Goal: Browse casually: Explore the website without a specific task or goal

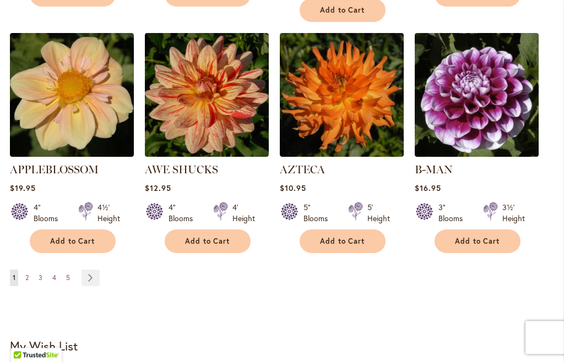
scroll to position [1036, 0]
click at [92, 270] on link "Page Next" at bounding box center [90, 278] width 18 height 17
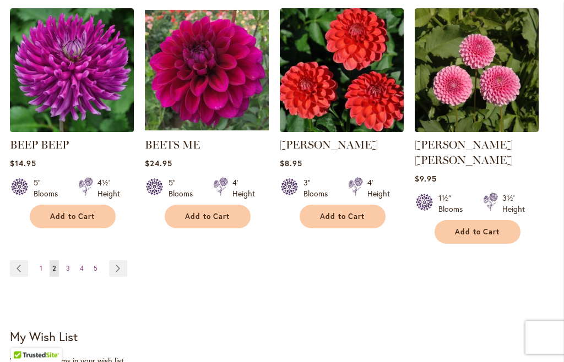
scroll to position [1048, 0]
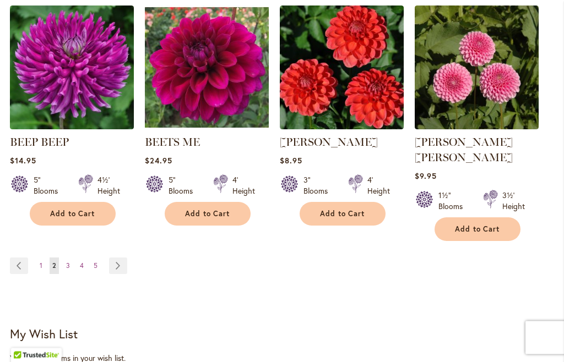
click at [117, 258] on link "Page Next" at bounding box center [118, 266] width 18 height 17
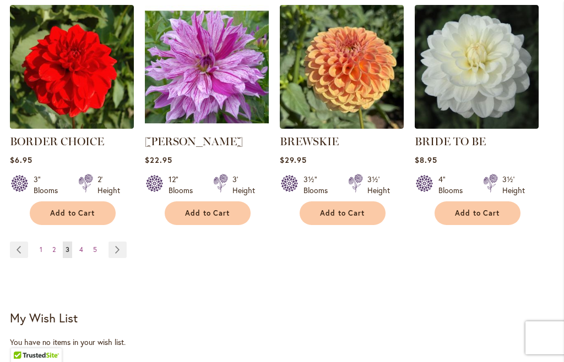
scroll to position [1051, 0]
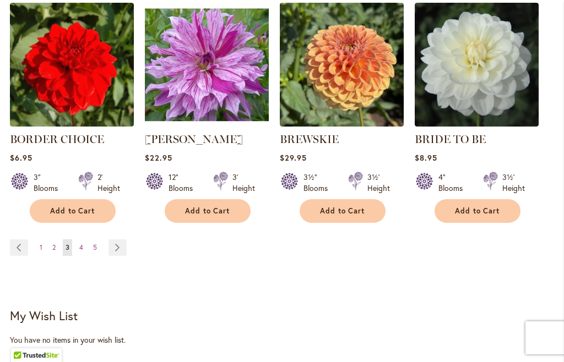
click at [122, 248] on link "Page Next" at bounding box center [117, 247] width 18 height 17
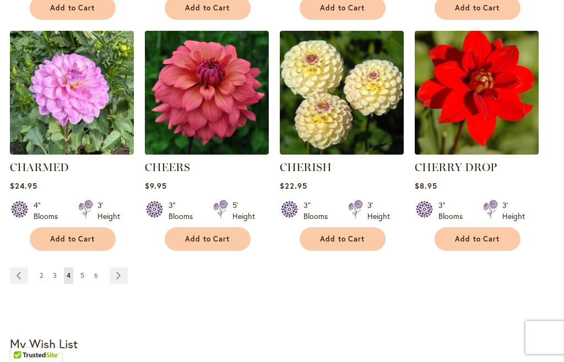
scroll to position [1038, 0]
click at [116, 280] on link "Page Next" at bounding box center [119, 276] width 18 height 17
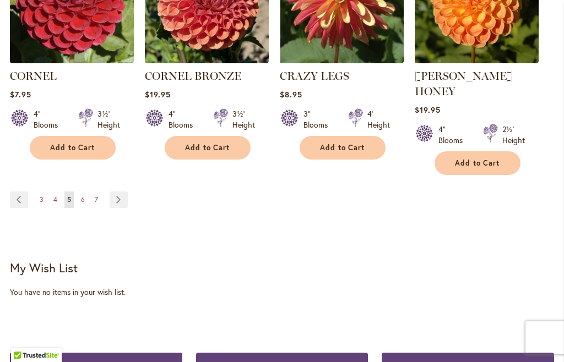
scroll to position [1136, 0]
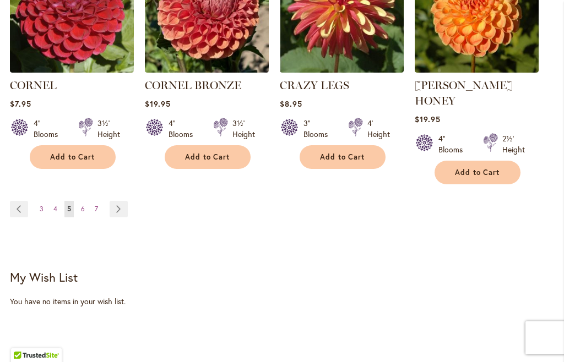
click at [114, 201] on link "Page Next" at bounding box center [119, 209] width 18 height 17
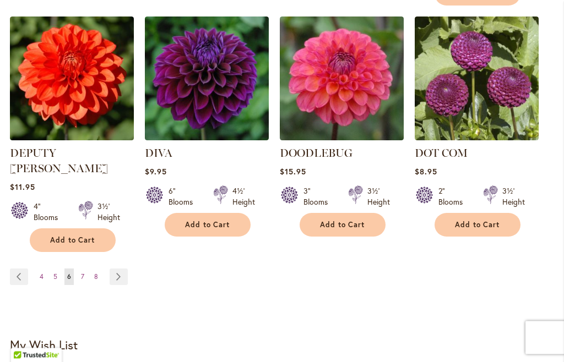
scroll to position [1068, 0]
click at [119, 269] on link "Page Next" at bounding box center [119, 277] width 18 height 17
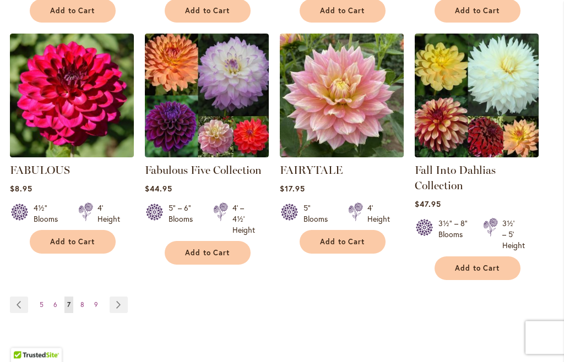
scroll to position [1020, 0]
click at [121, 309] on link "Page Next" at bounding box center [119, 305] width 18 height 17
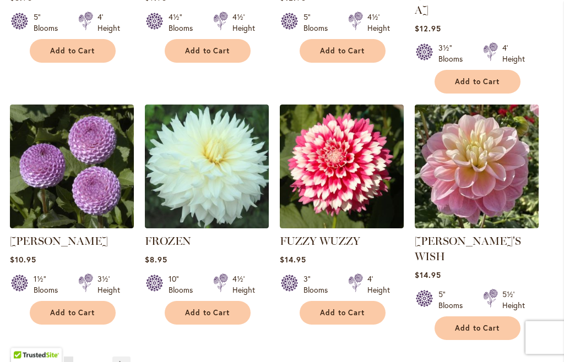
scroll to position [997, 0]
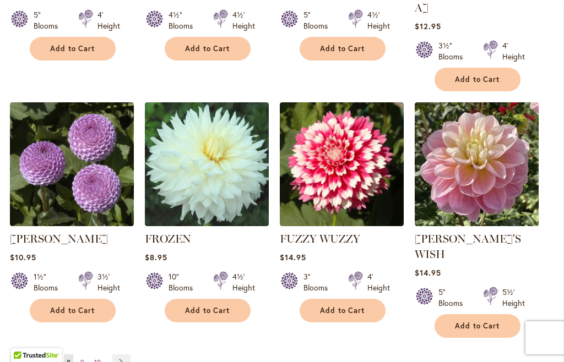
click at [119, 355] on link "Page Next" at bounding box center [121, 363] width 18 height 17
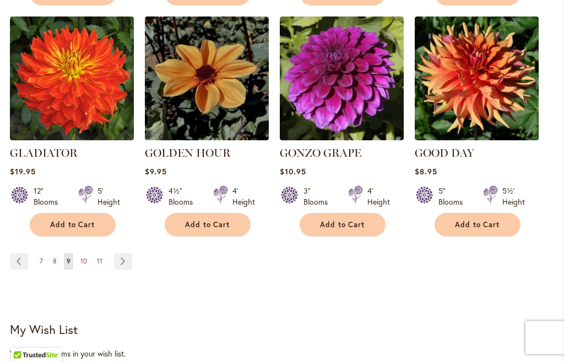
scroll to position [1060, 0]
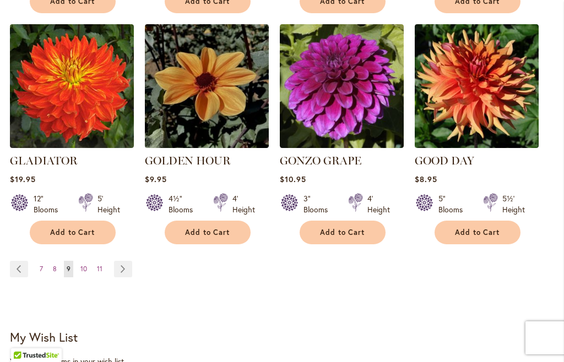
click at [125, 261] on link "Page Next" at bounding box center [123, 269] width 18 height 17
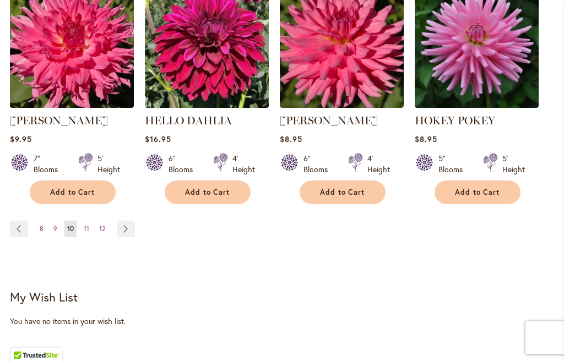
scroll to position [1103, 0]
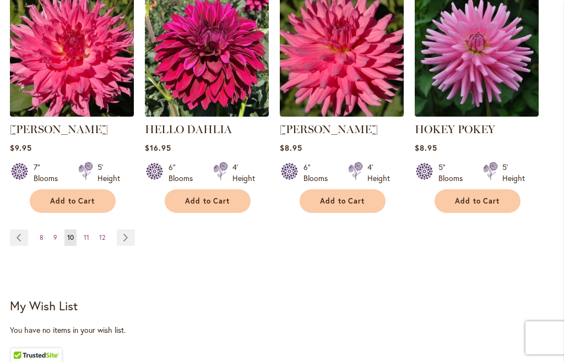
click at [129, 239] on link "Page Next" at bounding box center [126, 238] width 18 height 17
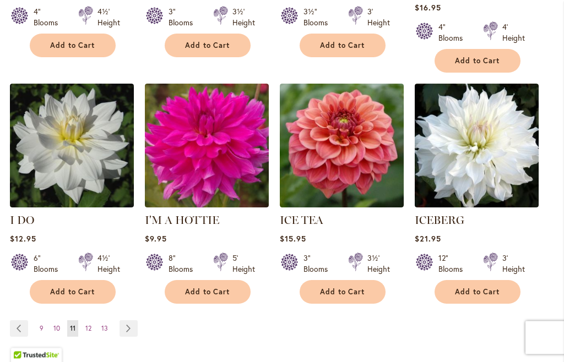
scroll to position [1007, 0]
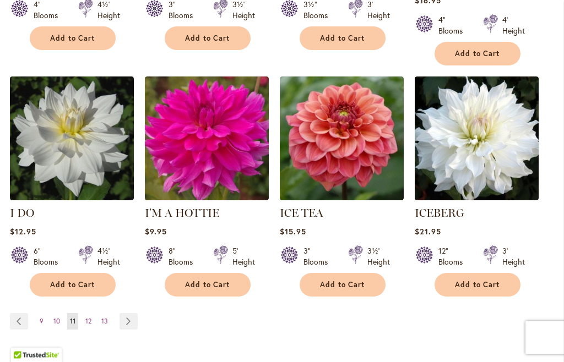
click at [130, 314] on link "Page Next" at bounding box center [128, 322] width 18 height 17
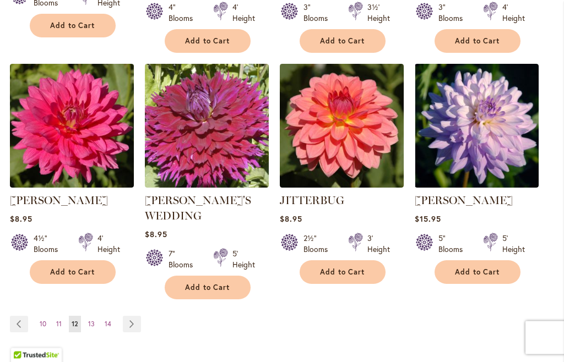
scroll to position [1016, 0]
click at [127, 316] on link "Page Next" at bounding box center [132, 324] width 18 height 17
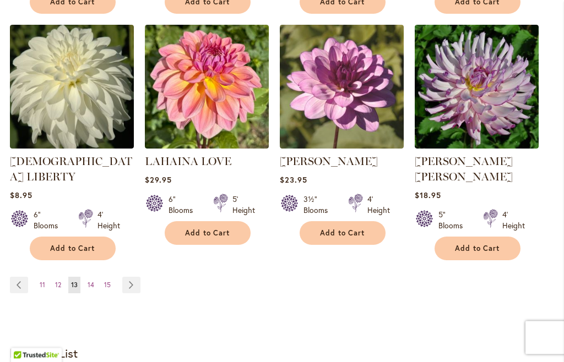
scroll to position [1029, 0]
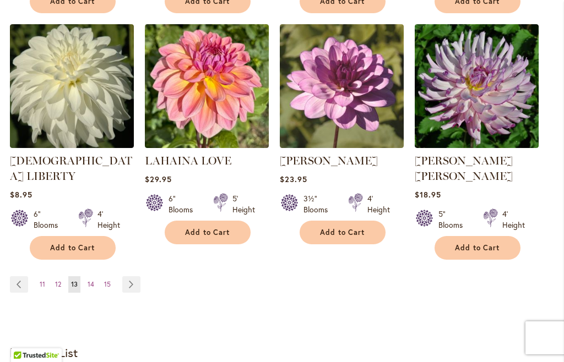
click at [90, 280] on span "14" at bounding box center [91, 284] width 7 height 8
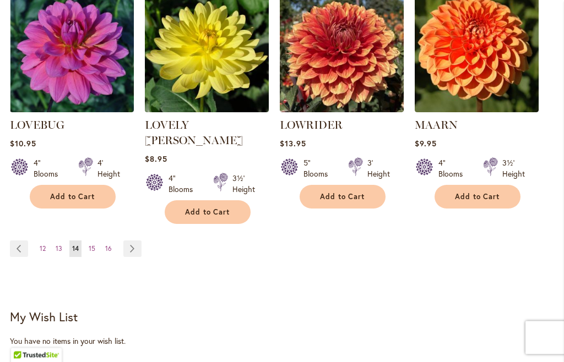
scroll to position [1081, 0]
click at [88, 241] on link "Page 15" at bounding box center [92, 249] width 12 height 17
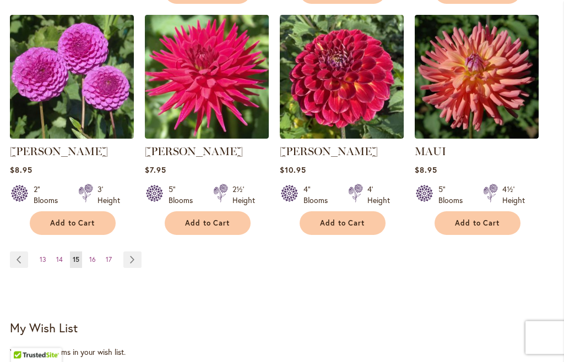
scroll to position [1070, 0]
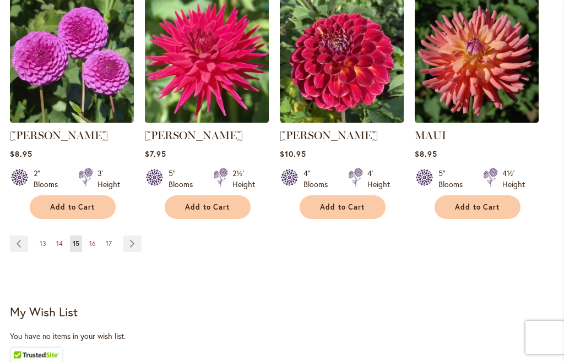
click at [88, 243] on link "Page 16" at bounding box center [92, 244] width 12 height 17
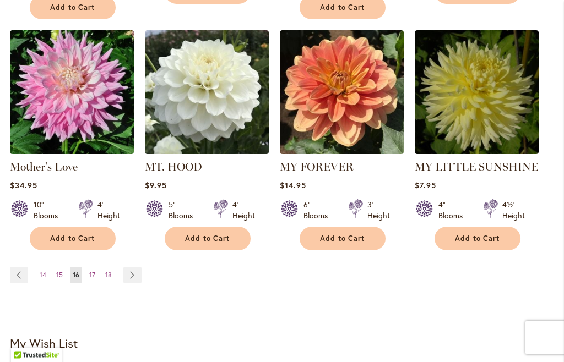
scroll to position [1054, 0]
click at [131, 267] on link "Page Next" at bounding box center [132, 275] width 18 height 17
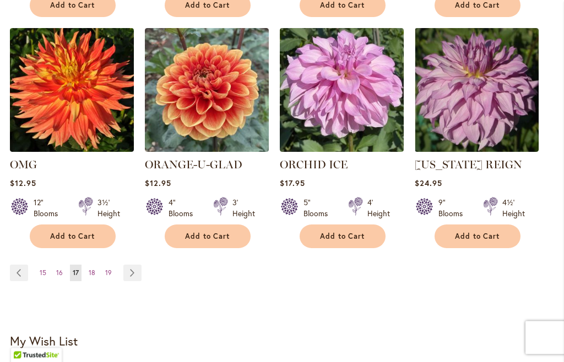
scroll to position [1026, 0]
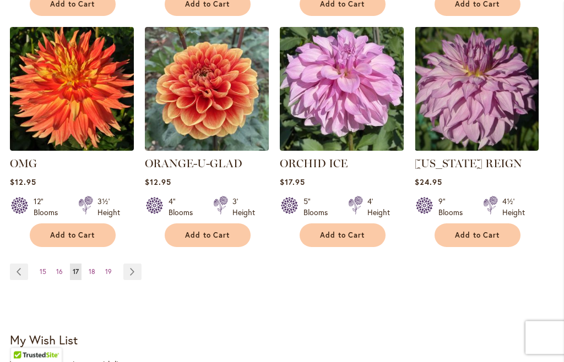
click at [132, 279] on link "Page Next" at bounding box center [132, 272] width 18 height 17
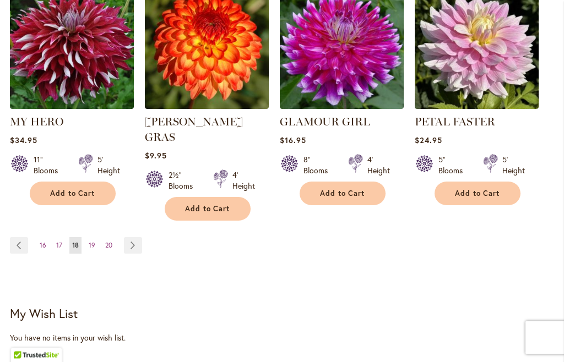
scroll to position [1100, 0]
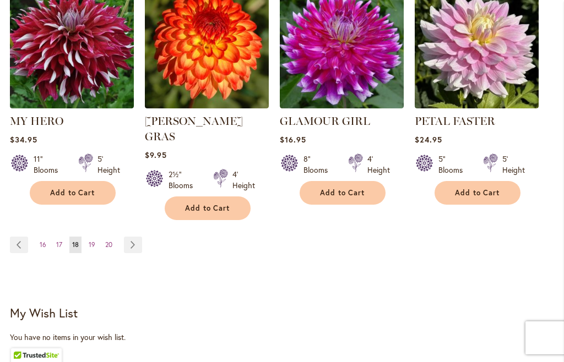
click at [92, 241] on span "19" at bounding box center [92, 245] width 7 height 8
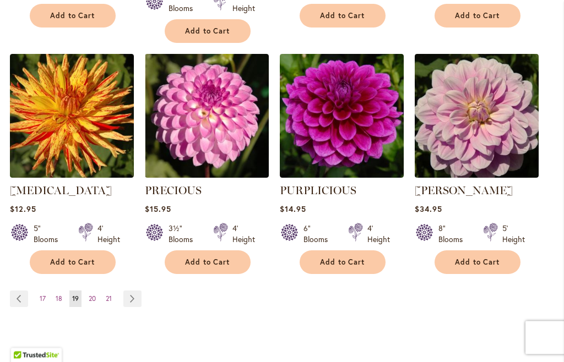
scroll to position [1030, 0]
click at [134, 291] on link "Page Next" at bounding box center [132, 299] width 18 height 17
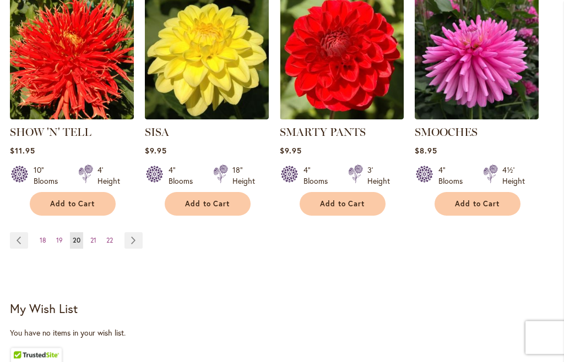
scroll to position [1073, 0]
click at [141, 232] on link "Page Next" at bounding box center [133, 240] width 18 height 17
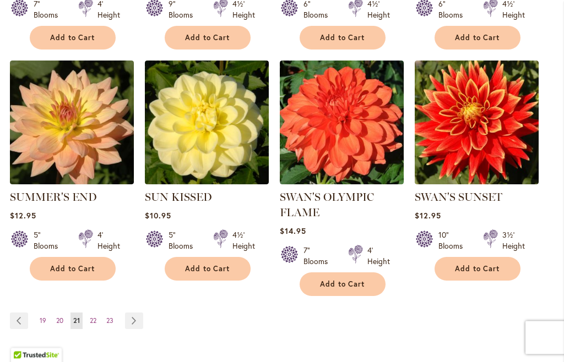
scroll to position [994, 0]
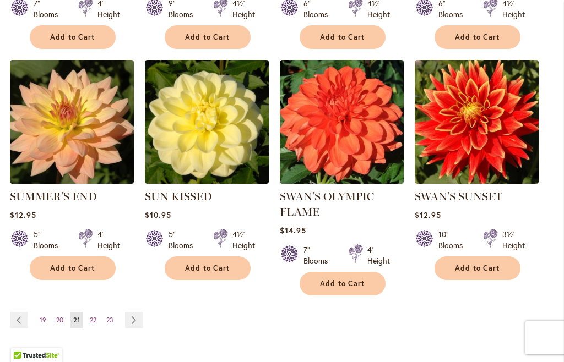
click at [140, 326] on link "Page Next" at bounding box center [134, 320] width 18 height 17
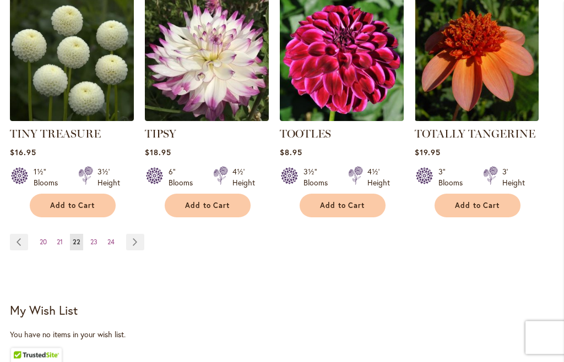
scroll to position [1057, 0]
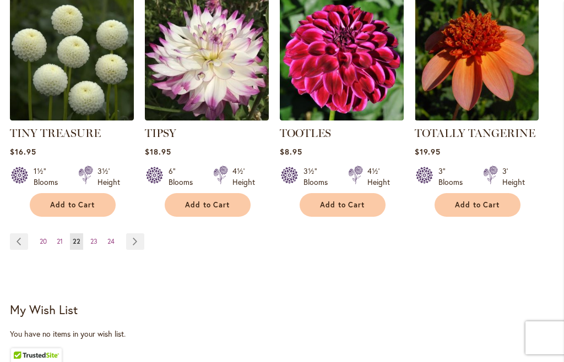
click at [136, 243] on link "Page Next" at bounding box center [135, 241] width 18 height 17
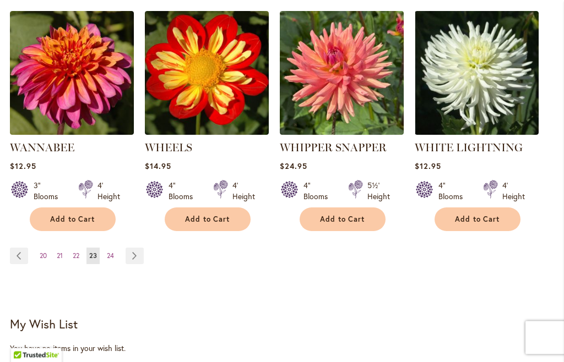
scroll to position [1059, 0]
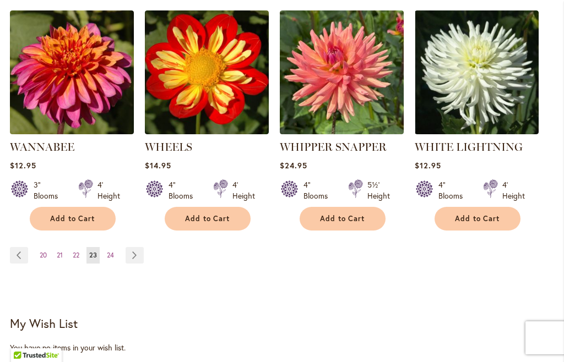
click at [110, 251] on span "24" at bounding box center [110, 255] width 7 height 8
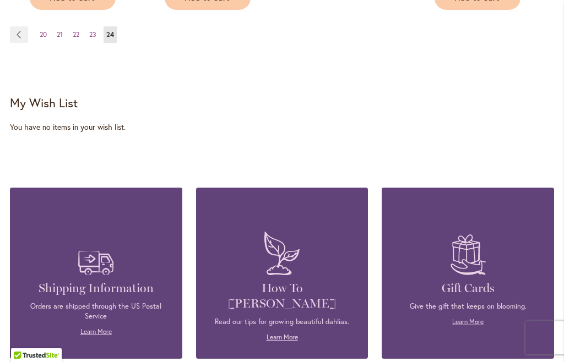
scroll to position [1272, 0]
